Goal: Task Accomplishment & Management: Manage account settings

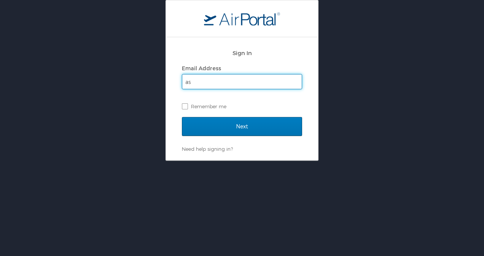
type input "[PERSON_NAME][EMAIL_ADDRESS][PERSON_NAME][DOMAIN_NAME]"
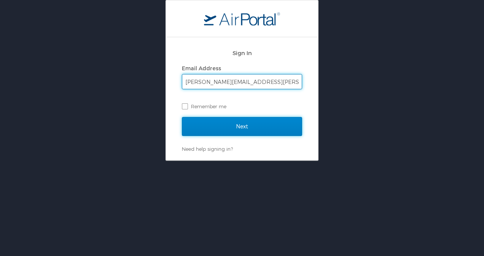
click at [225, 129] on input "Next" at bounding box center [242, 126] width 120 height 19
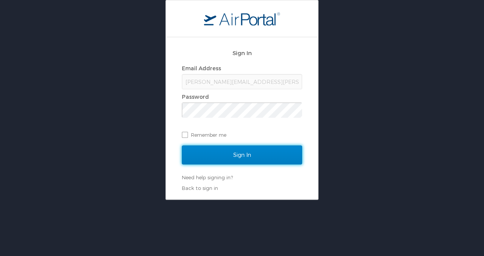
click at [226, 146] on input "Sign In" at bounding box center [242, 155] width 120 height 19
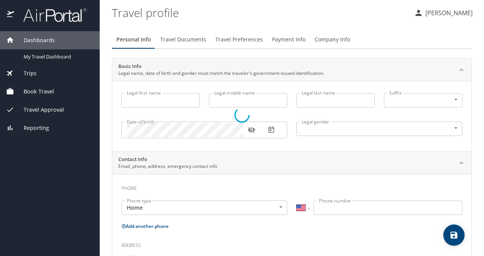
select select "US"
type input "Ashley"
type input "Zbenah"
type input "McClure"
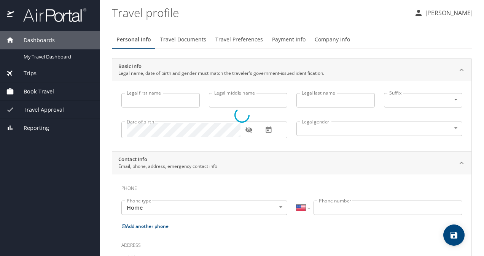
type input "Female"
select select "US"
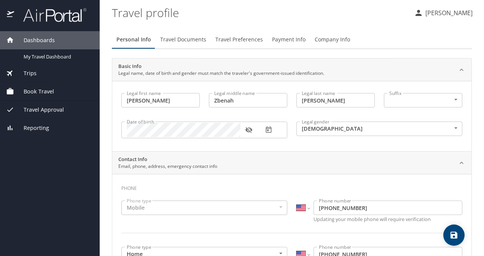
click at [35, 91] on span "Book Travel" at bounding box center [34, 92] width 40 height 8
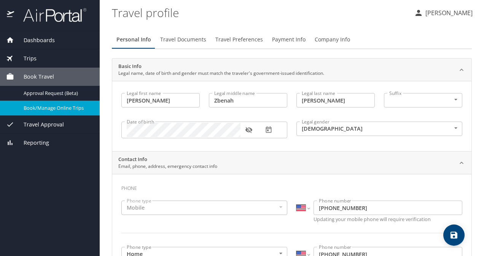
click at [42, 110] on span "Book/Manage Online Trips" at bounding box center [57, 108] width 67 height 7
